Goal: Task Accomplishment & Management: Manage account settings

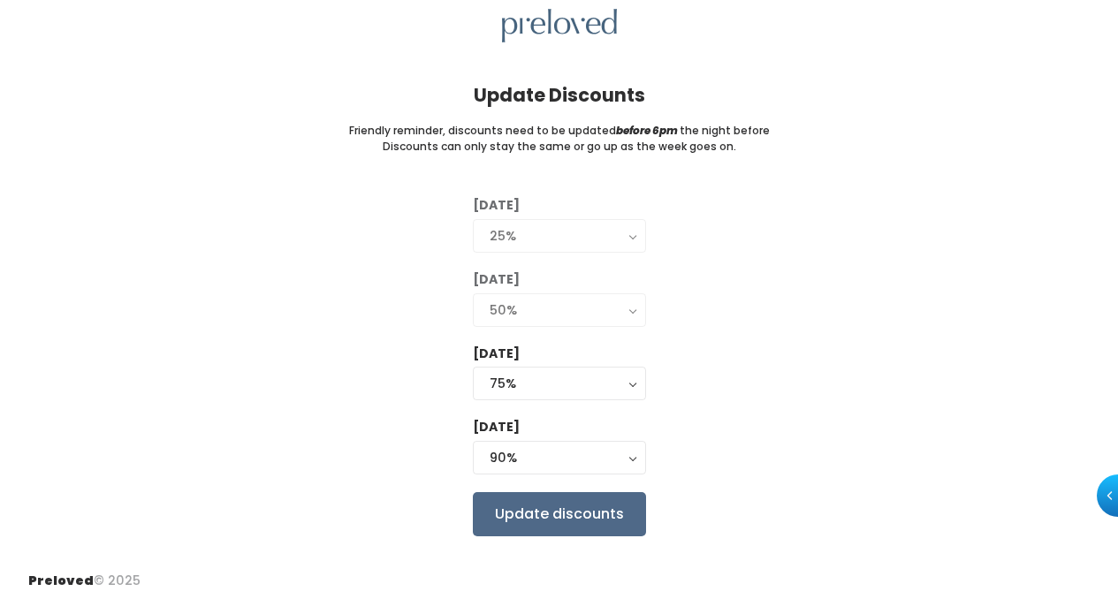
scroll to position [73, 0]
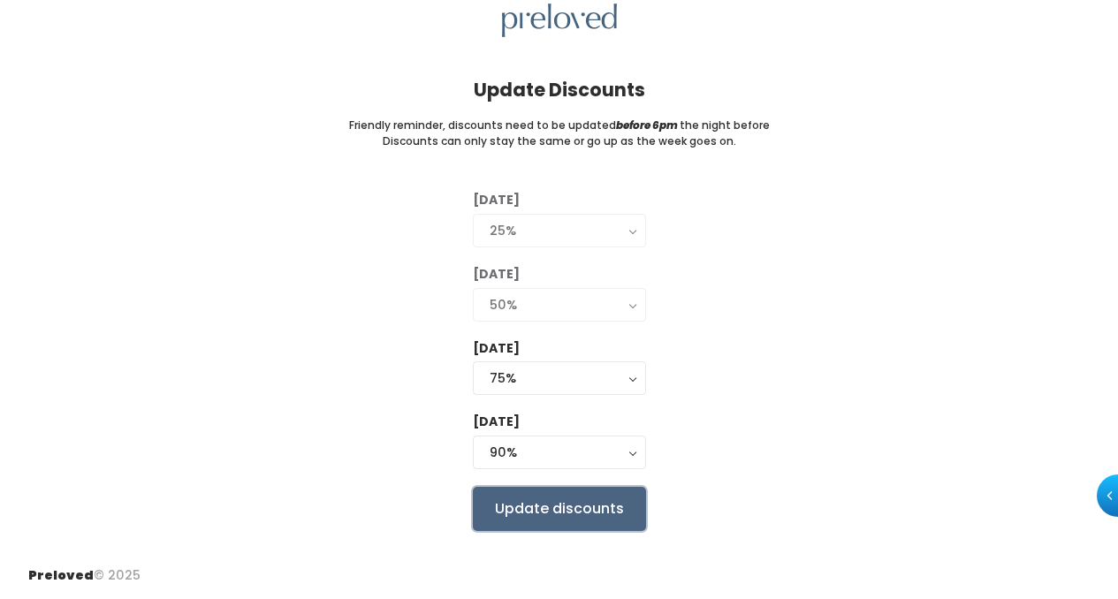
click at [593, 519] on input "Update discounts" at bounding box center [559, 509] width 173 height 44
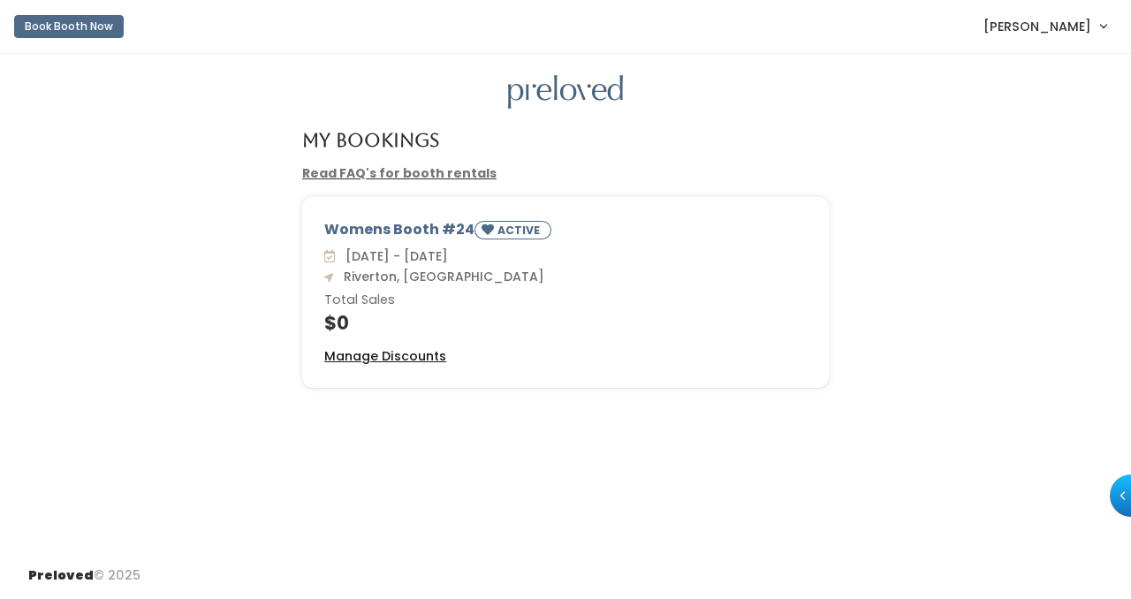
click at [420, 356] on u "Manage Discounts" at bounding box center [385, 356] width 122 height 18
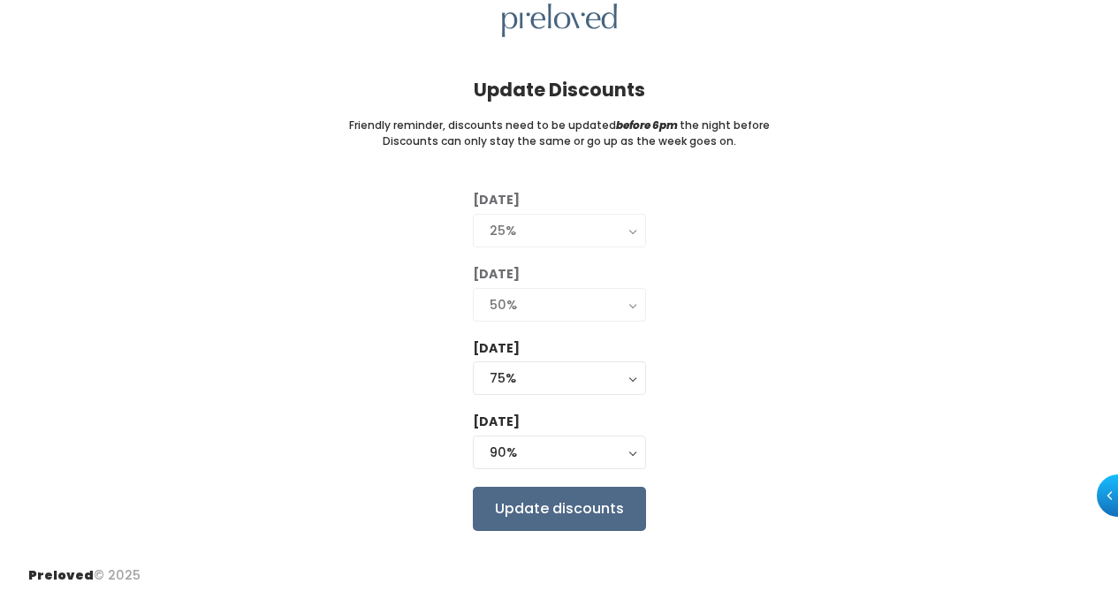
scroll to position [73, 0]
click at [557, 509] on input "Update discounts" at bounding box center [559, 509] width 173 height 44
